Goal: Check status

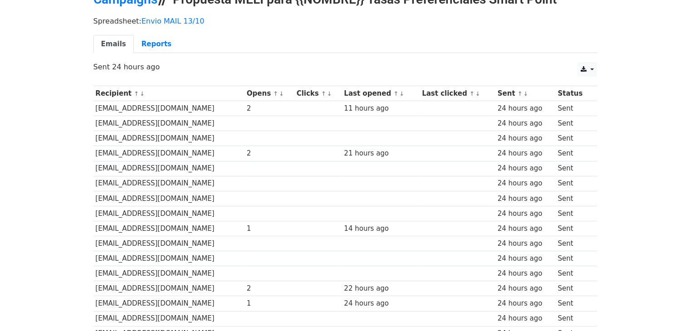
scroll to position [45, 0]
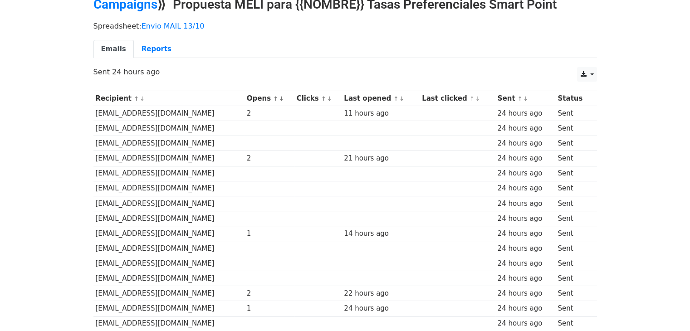
click at [170, 65] on div "Spreadsheet: Envio MAIL 13/10 Emails Reports" at bounding box center [345, 42] width 517 height 51
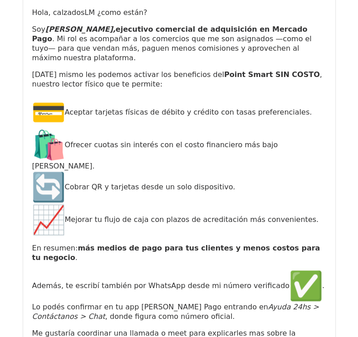
scroll to position [11061, 0]
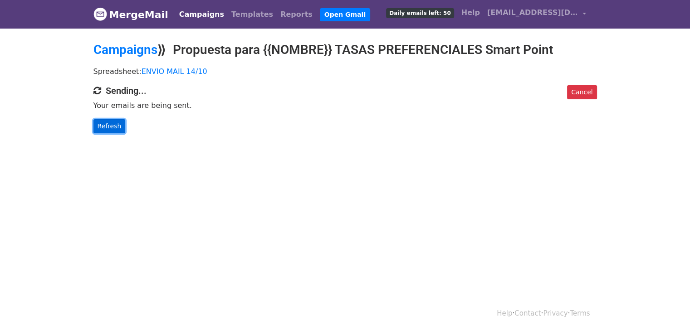
click at [108, 124] on link "Refresh" at bounding box center [109, 126] width 32 height 14
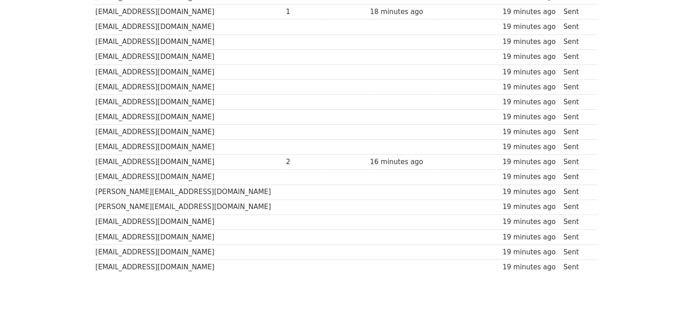
scroll to position [133, 0]
